Goal: Task Accomplishment & Management: Manage account settings

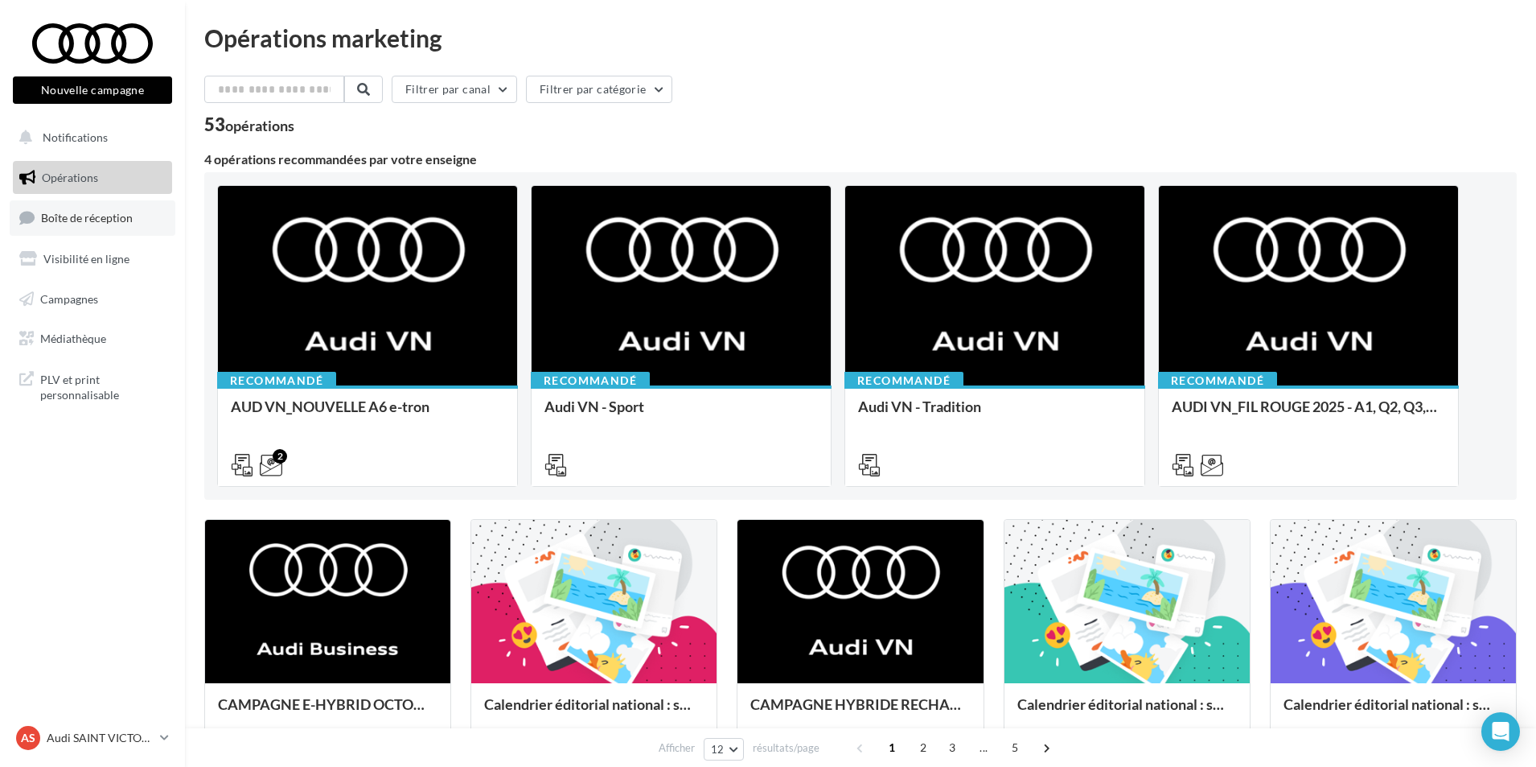
click at [95, 220] on span "Boîte de réception" at bounding box center [87, 218] width 92 height 14
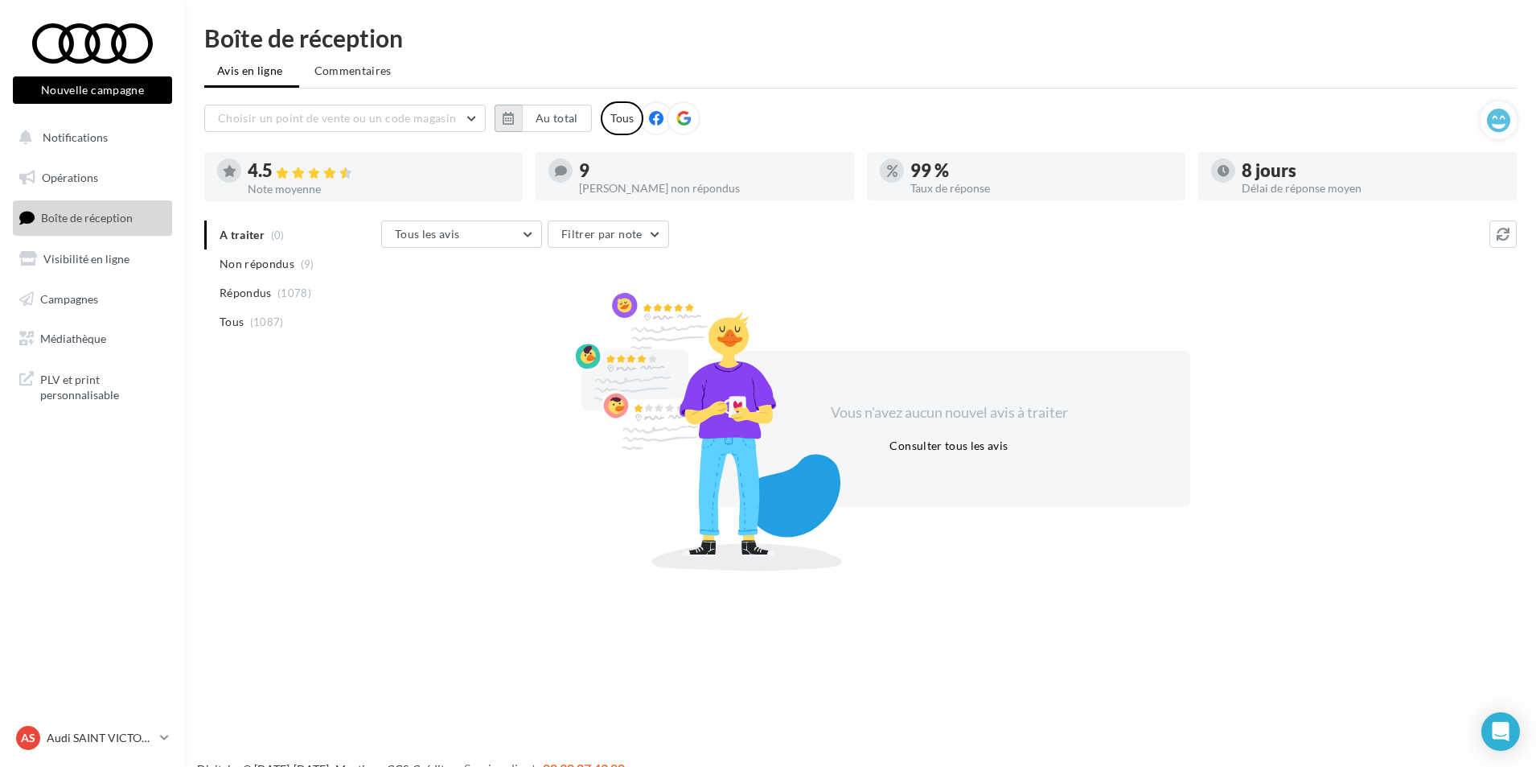
click at [518, 110] on button "button" at bounding box center [508, 118] width 27 height 27
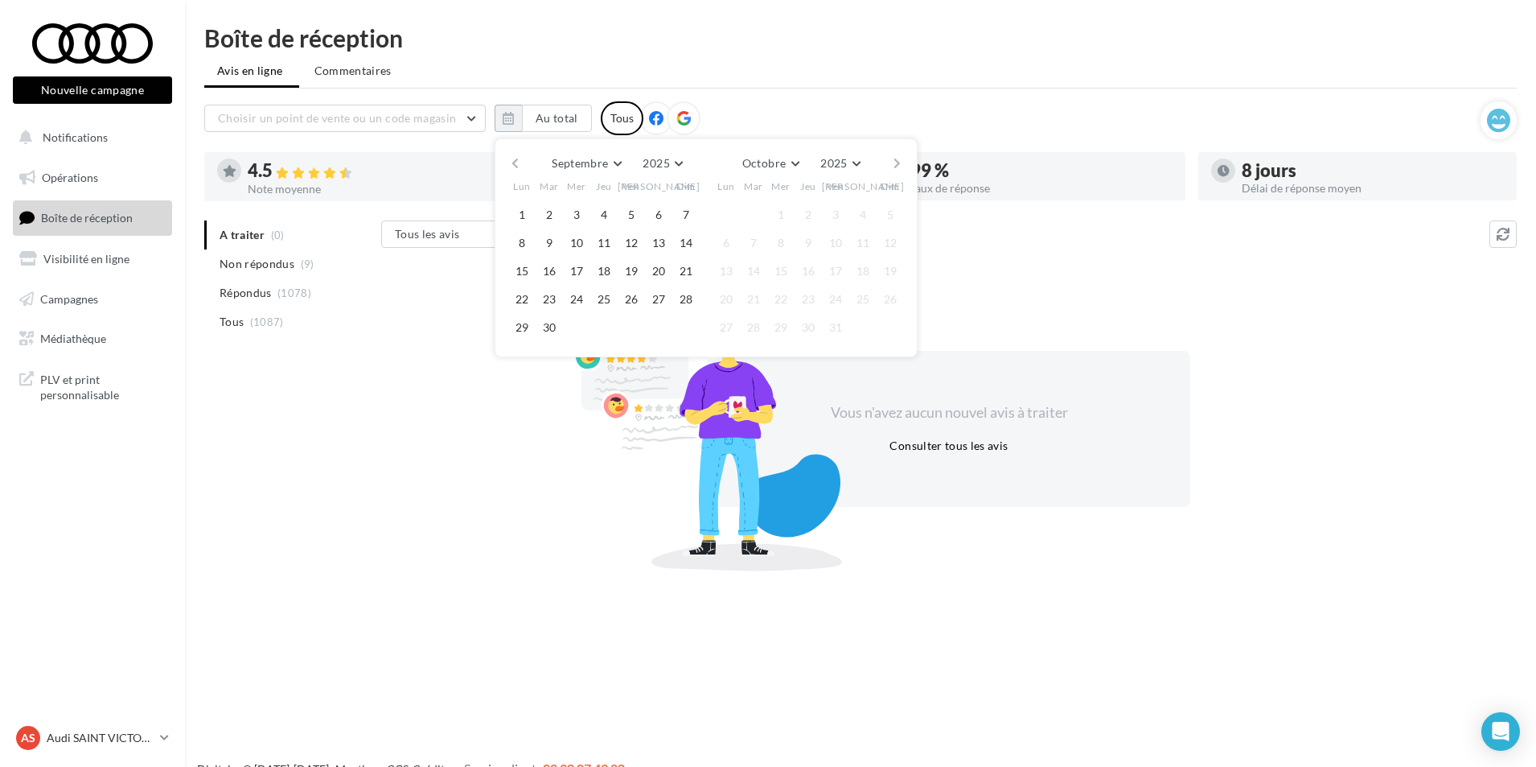
click at [536, 216] on div at bounding box center [549, 214] width 27 height 19
drag, startPoint x: 528, startPoint y: 216, endPoint x: 549, endPoint y: 269, distance: 57.8
click at [528, 218] on button "1" at bounding box center [522, 215] width 24 height 24
click at [553, 324] on button "30" at bounding box center [549, 327] width 24 height 24
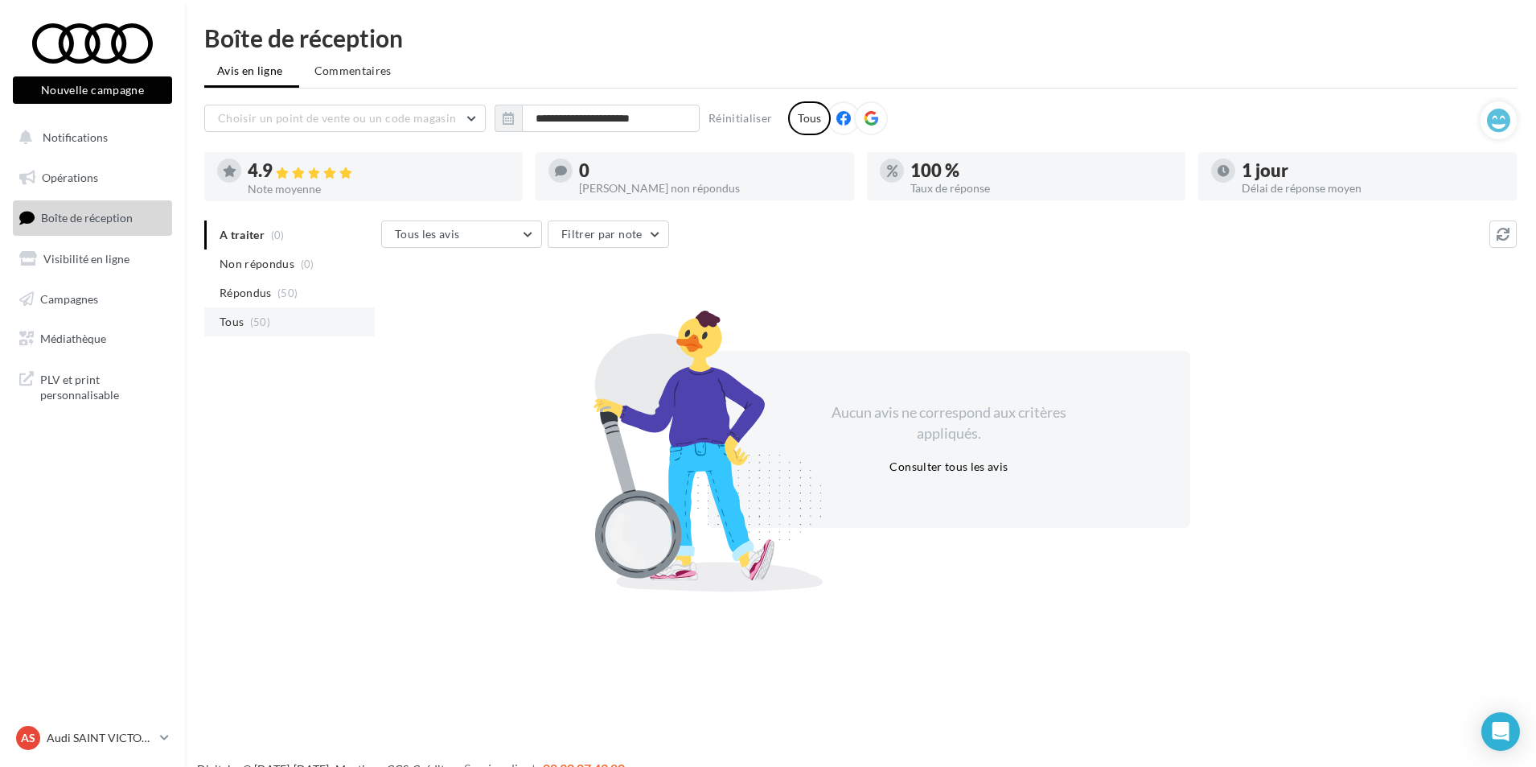
click at [250, 316] on span "(50)" at bounding box center [260, 321] width 20 height 13
